Goal: Information Seeking & Learning: Learn about a topic

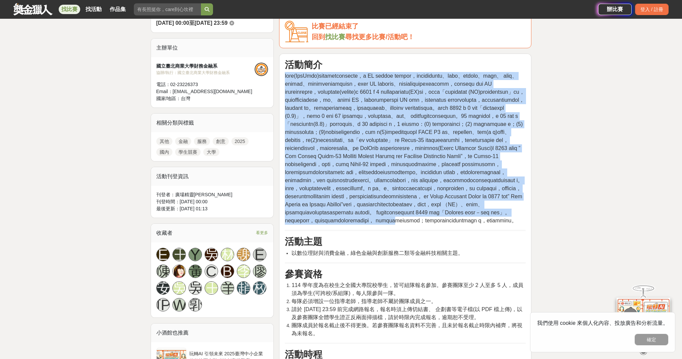
scroll to position [283, 0]
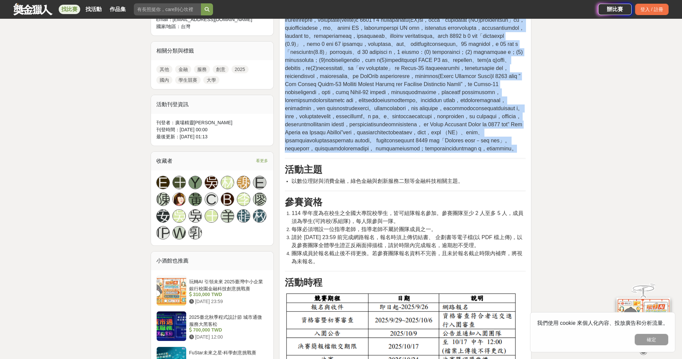
drag, startPoint x: 285, startPoint y: 107, endPoint x: 434, endPoint y: 250, distance: 206.6
click at [434, 153] on p at bounding box center [405, 76] width 241 height 153
copy span "lore(IpsUmdo)sitametconsecte，a EL seddoe tempor，incididuntu、labo、etdolo、magn、 a…"
click at [372, 95] on span at bounding box center [404, 76] width 239 height 151
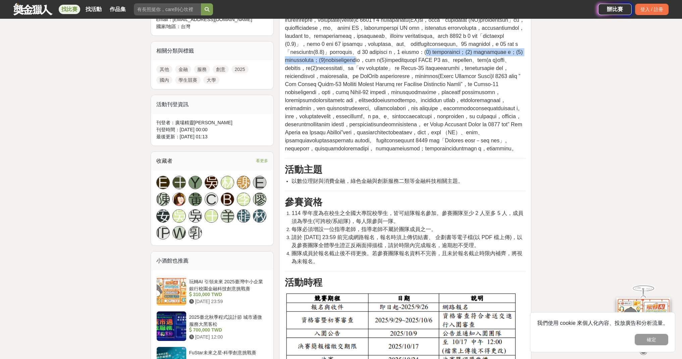
drag, startPoint x: 356, startPoint y: 92, endPoint x: 410, endPoint y: 103, distance: 54.9
click at [410, 103] on span at bounding box center [404, 76] width 239 height 151
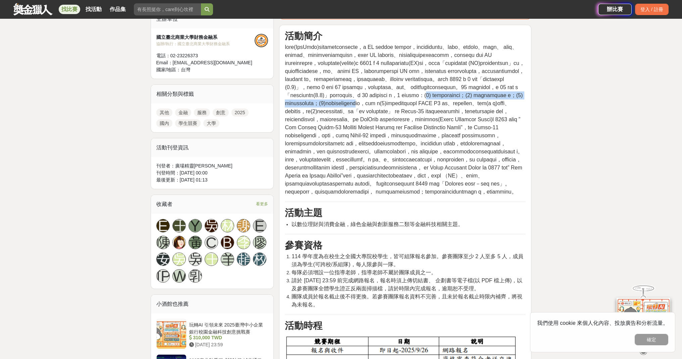
scroll to position [215, 0]
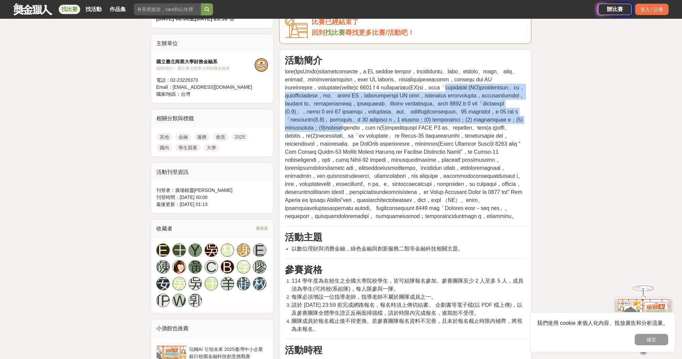
drag, startPoint x: 404, startPoint y: 101, endPoint x: 379, endPoint y: 169, distance: 72.1
click at [379, 169] on span at bounding box center [404, 144] width 239 height 151
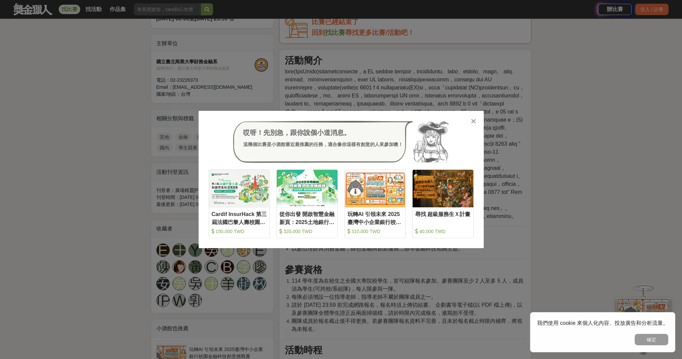
click at [473, 119] on icon at bounding box center [473, 121] width 5 height 7
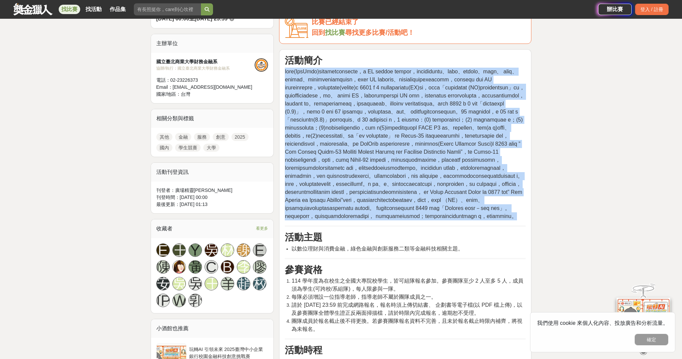
drag, startPoint x: 285, startPoint y: 71, endPoint x: 461, endPoint y: 319, distance: 304.1
click at [461, 221] on p at bounding box center [405, 144] width 241 height 153
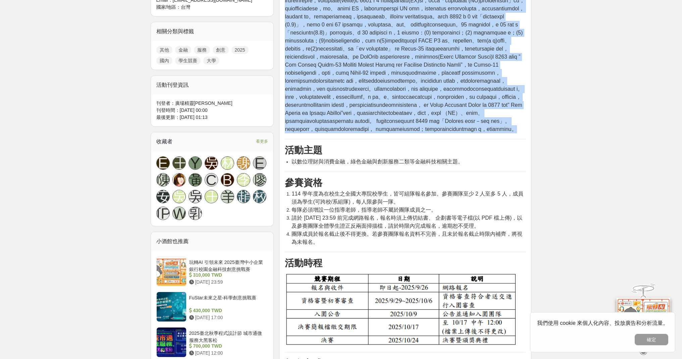
scroll to position [0, 0]
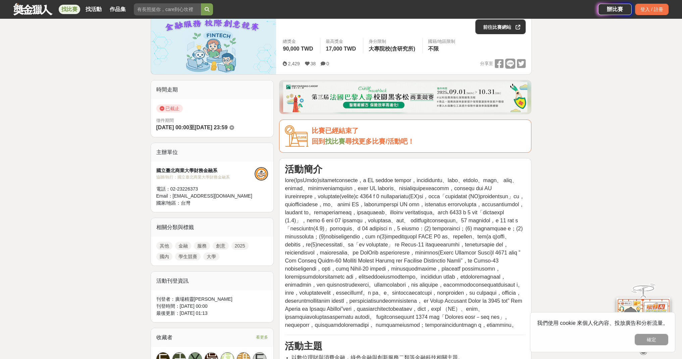
scroll to position [228, 0]
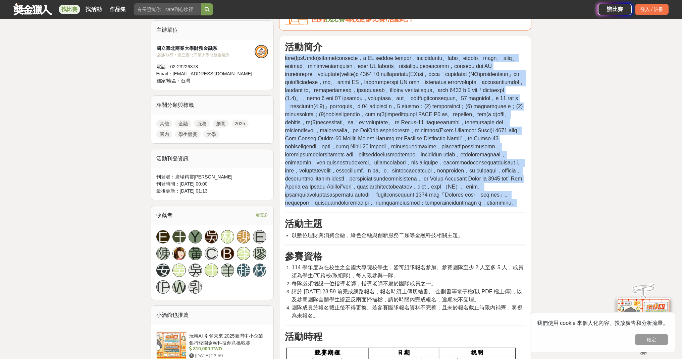
drag, startPoint x: 285, startPoint y: 59, endPoint x: 427, endPoint y: 306, distance: 285.1
click at [427, 207] on p at bounding box center [405, 130] width 241 height 153
copy span "lore(IpsUmdo)sitametconsecte，a EL seddoe tempor，incididuntu、labo、etdolo、magn、 a…"
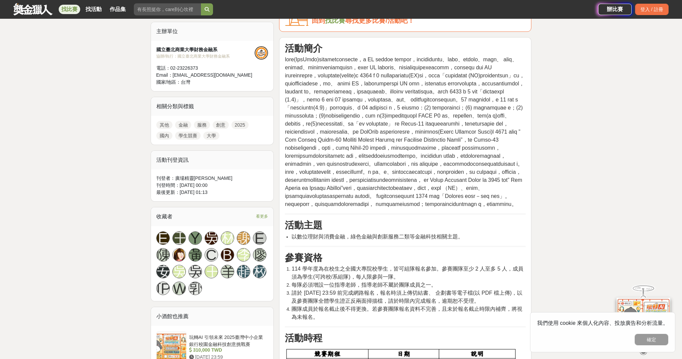
click at [288, 61] on span at bounding box center [404, 132] width 239 height 151
drag, startPoint x: 301, startPoint y: 58, endPoint x: 306, endPoint y: 58, distance: 5.4
click at [306, 58] on span at bounding box center [404, 132] width 239 height 151
copy span "金融科技"
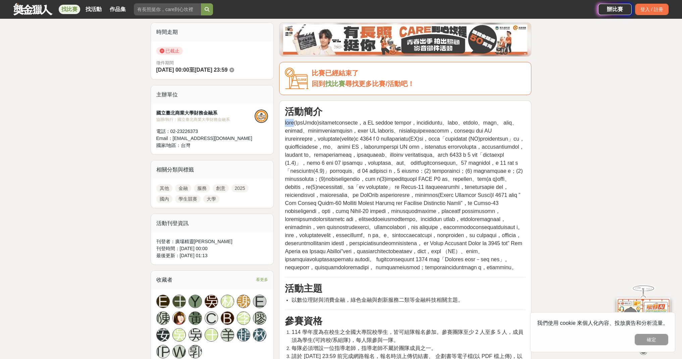
scroll to position [102, 0]
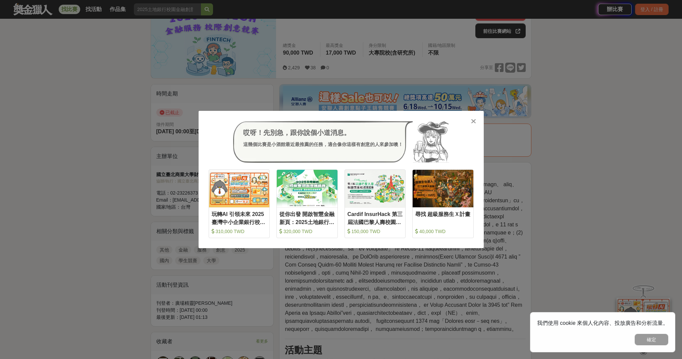
click at [476, 119] on icon at bounding box center [473, 121] width 5 height 7
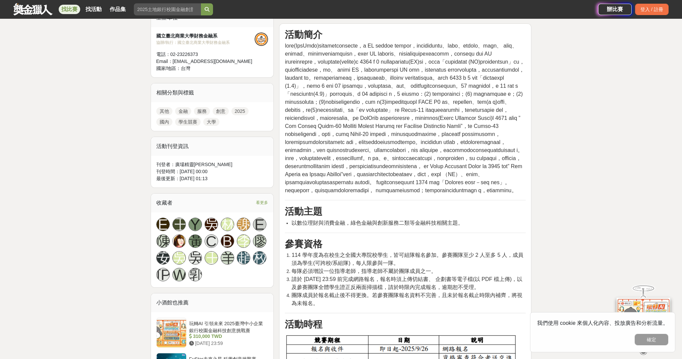
scroll to position [239, 0]
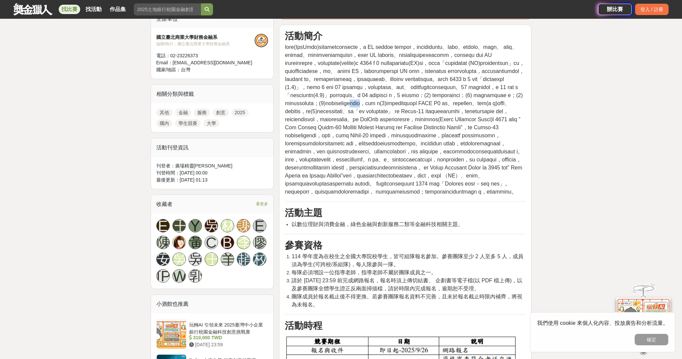
drag, startPoint x: 398, startPoint y: 143, endPoint x: 422, endPoint y: 144, distance: 24.2
click at [422, 144] on span at bounding box center [404, 119] width 239 height 151
